Goal: Task Accomplishment & Management: Use online tool/utility

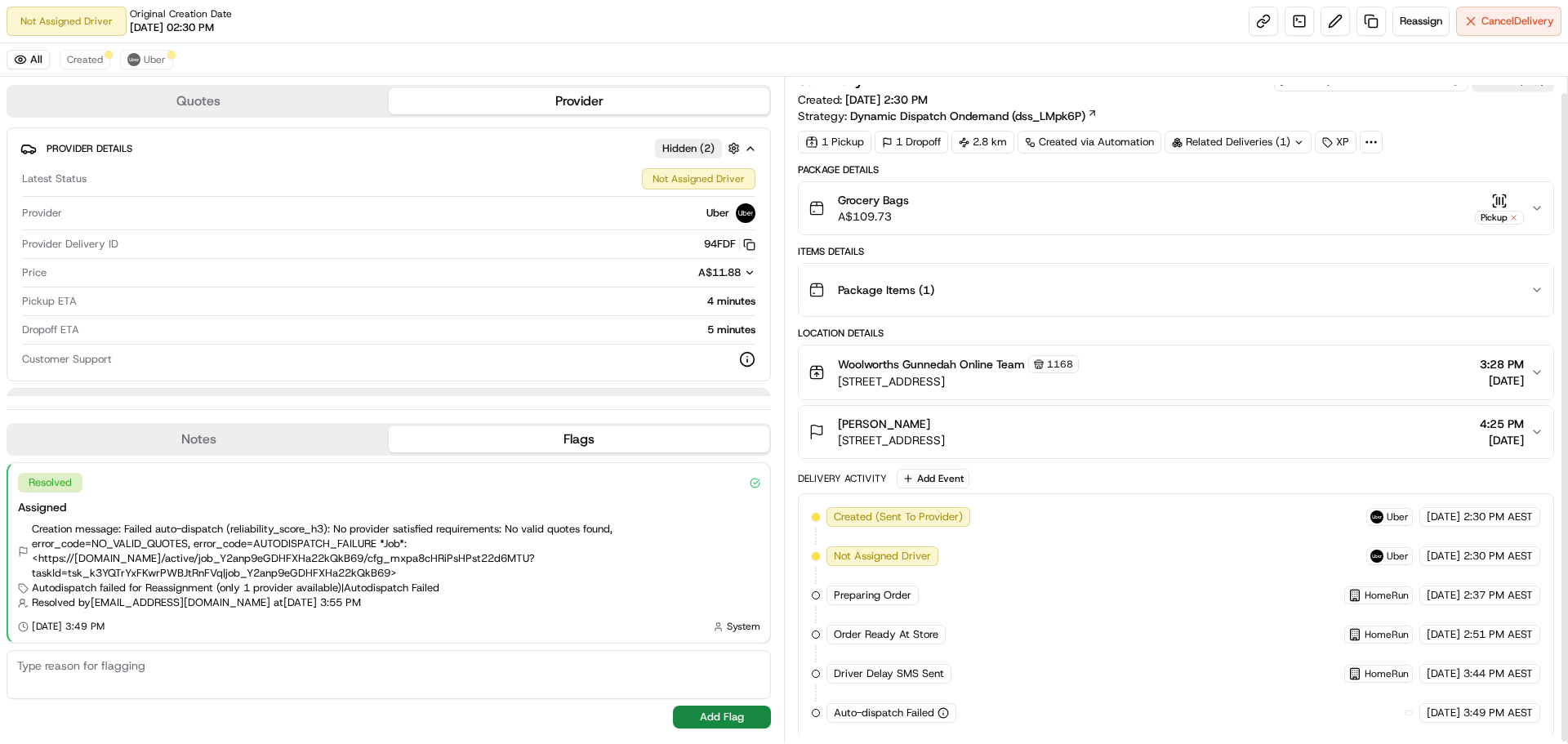
scroll to position [18, 0]
click at [1502, 203] on icon "button" at bounding box center [1499, 199] width 16 height 16
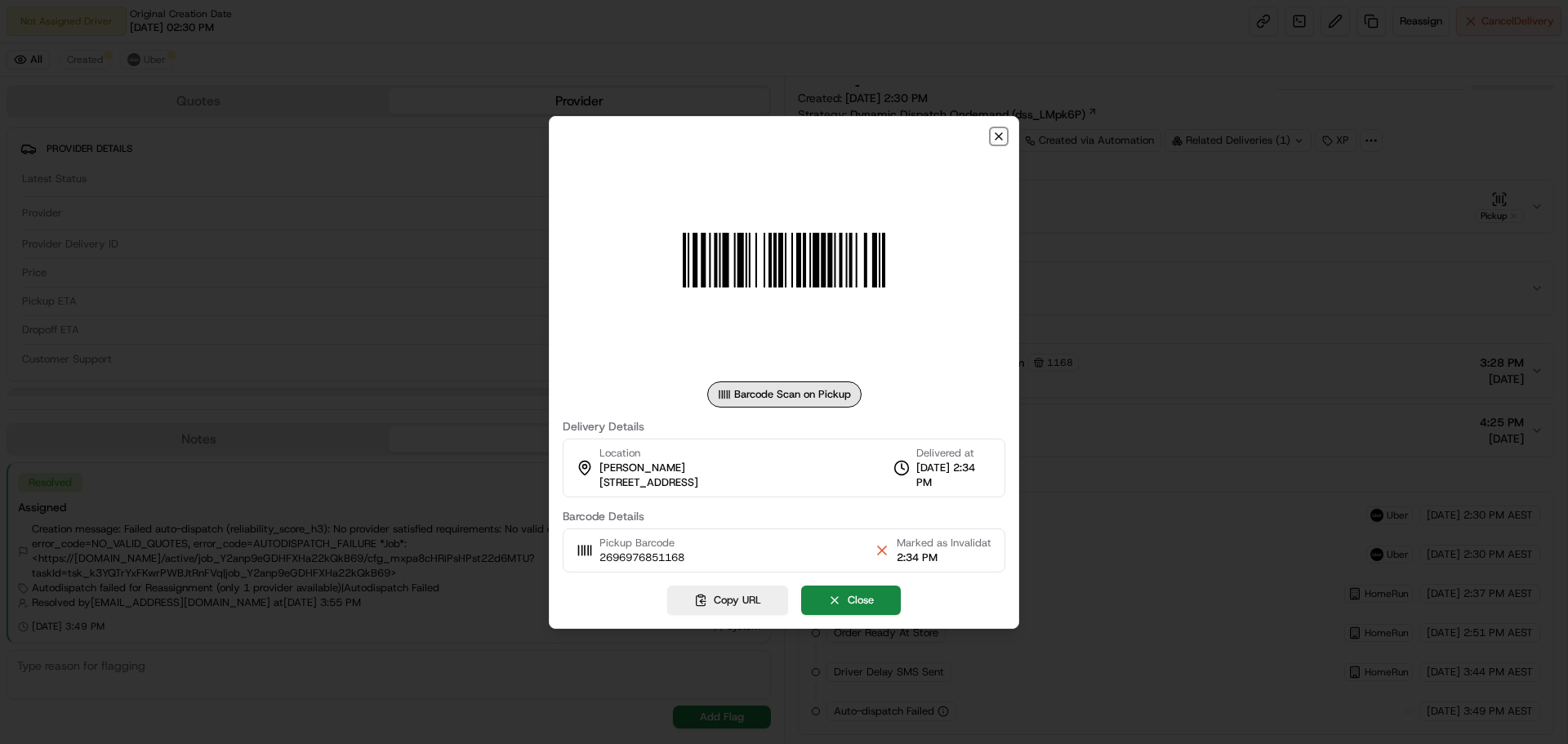
click at [994, 134] on icon "button" at bounding box center [998, 136] width 13 height 13
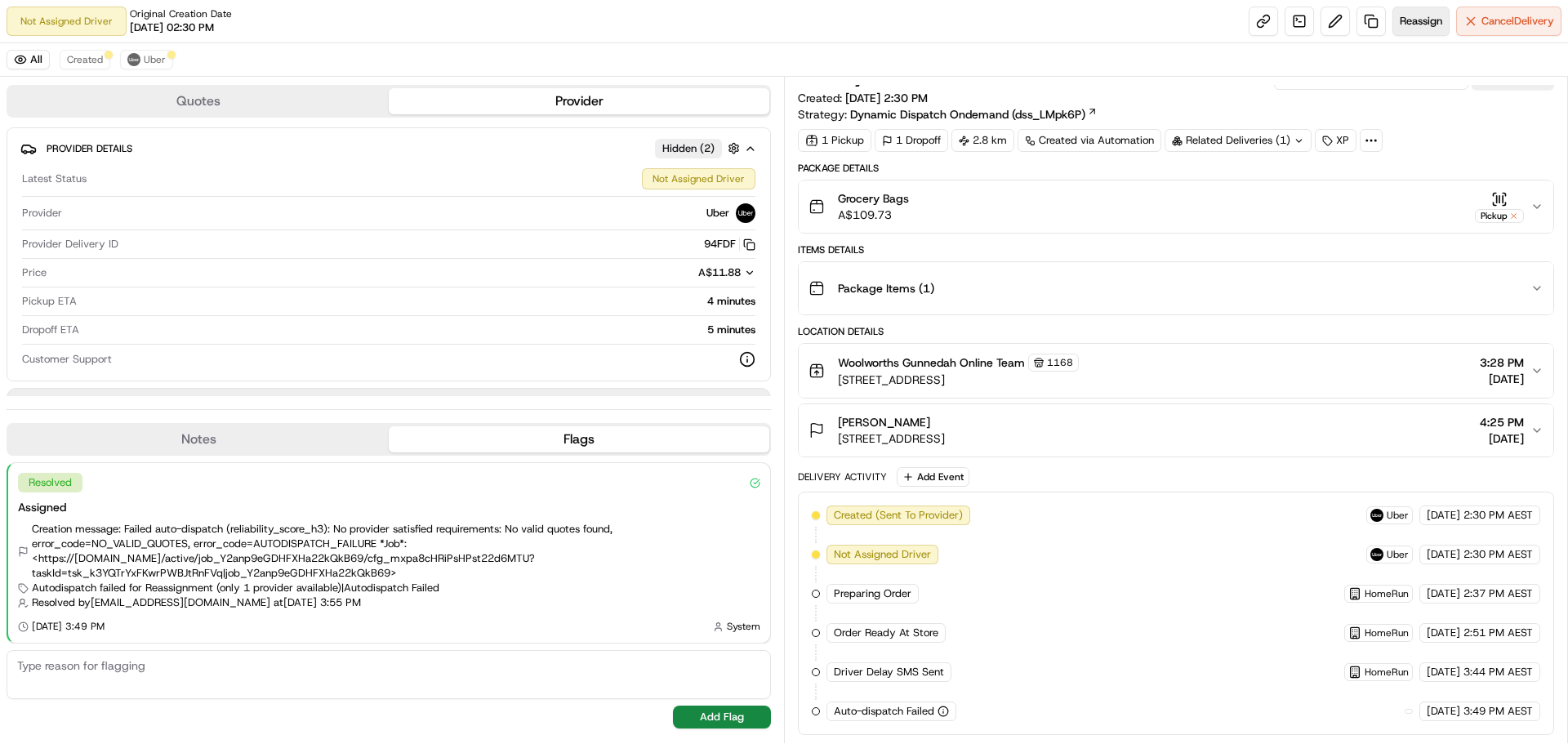
click at [1424, 22] on span "Reassign" at bounding box center [1422, 20] width 43 height 14
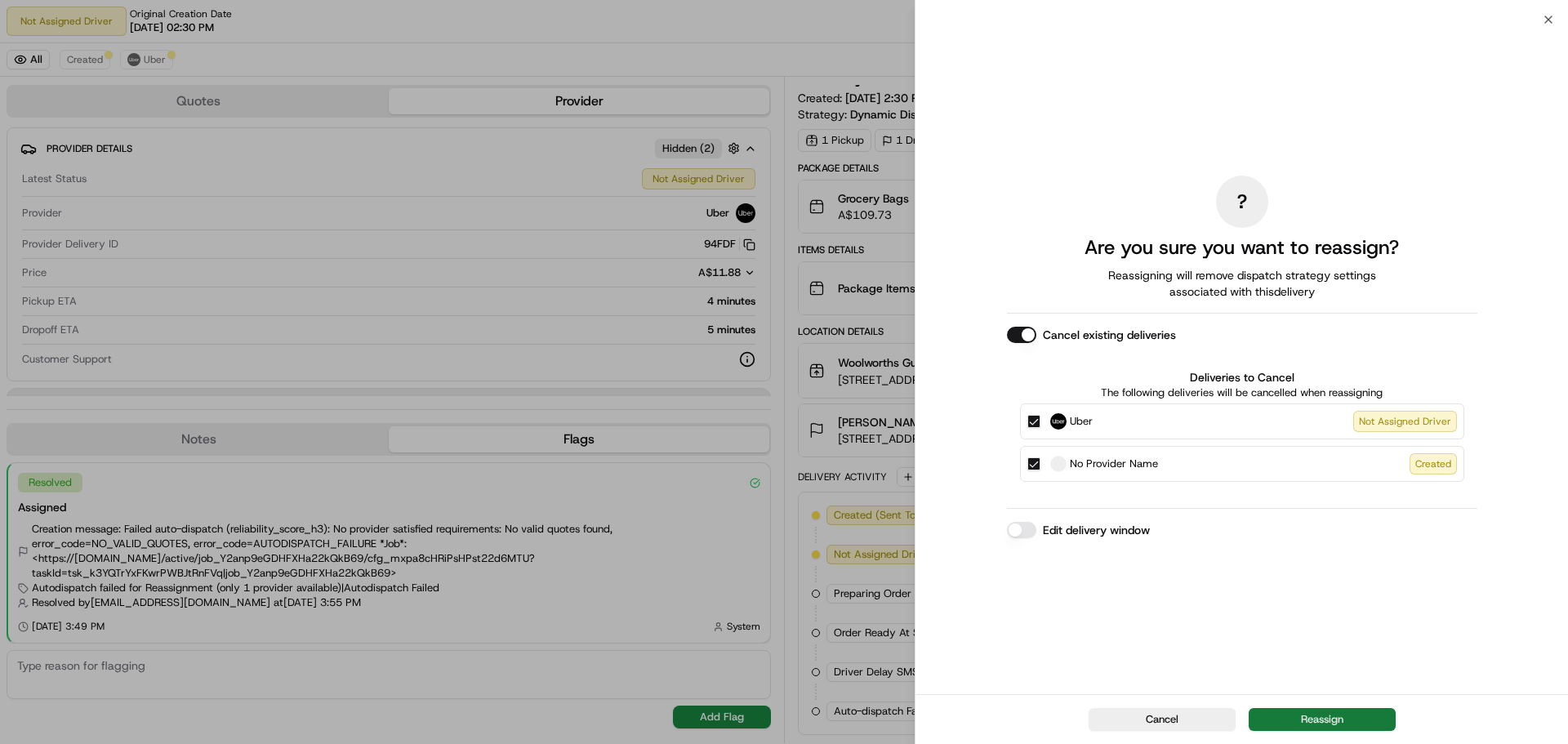
click at [1295, 712] on button "Reassign" at bounding box center [1322, 718] width 147 height 23
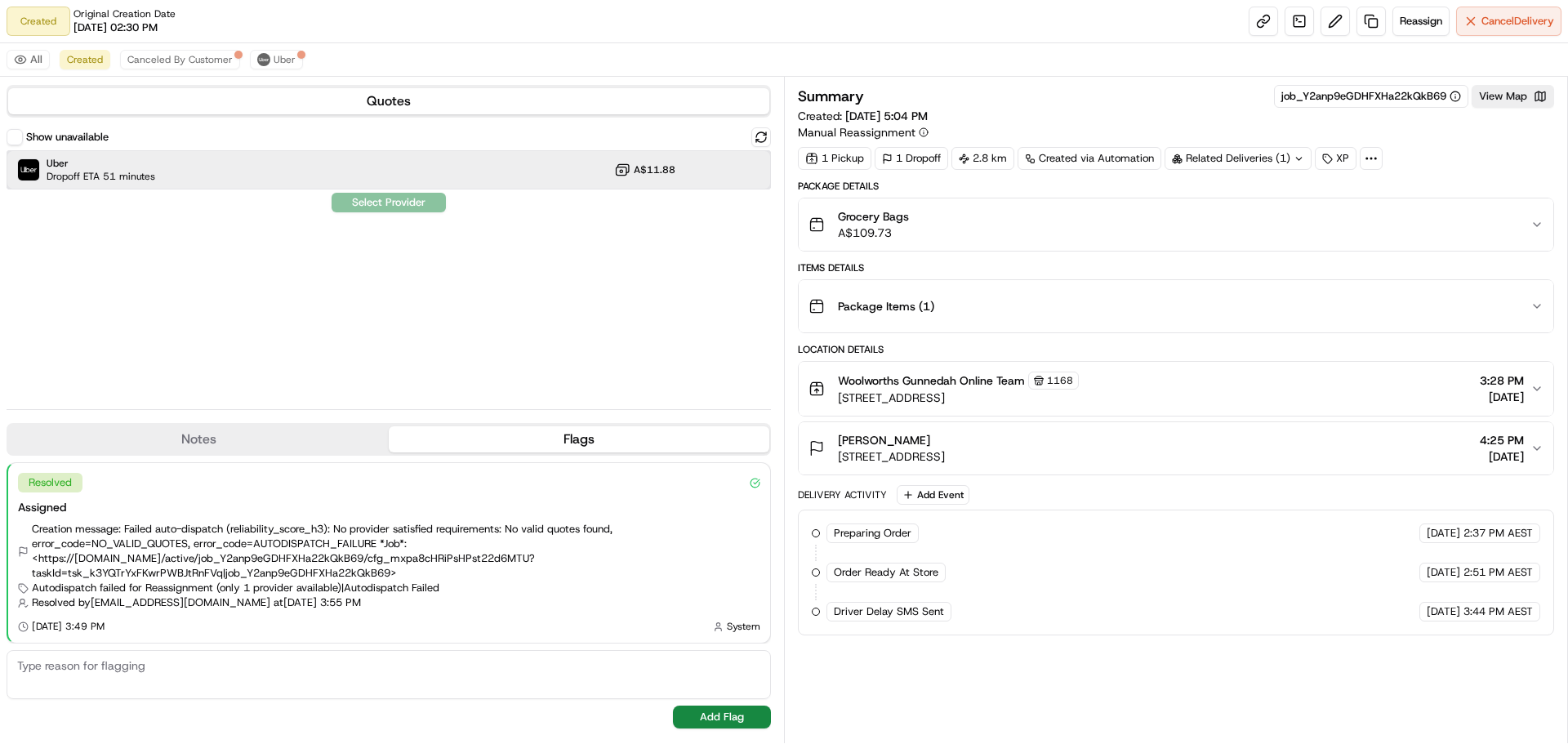
click at [149, 171] on span "Dropoff ETA 51 minutes" at bounding box center [101, 176] width 109 height 13
click at [348, 201] on button "Assign Provider" at bounding box center [389, 202] width 116 height 20
